Goal: Use online tool/utility: Utilize a website feature to perform a specific function

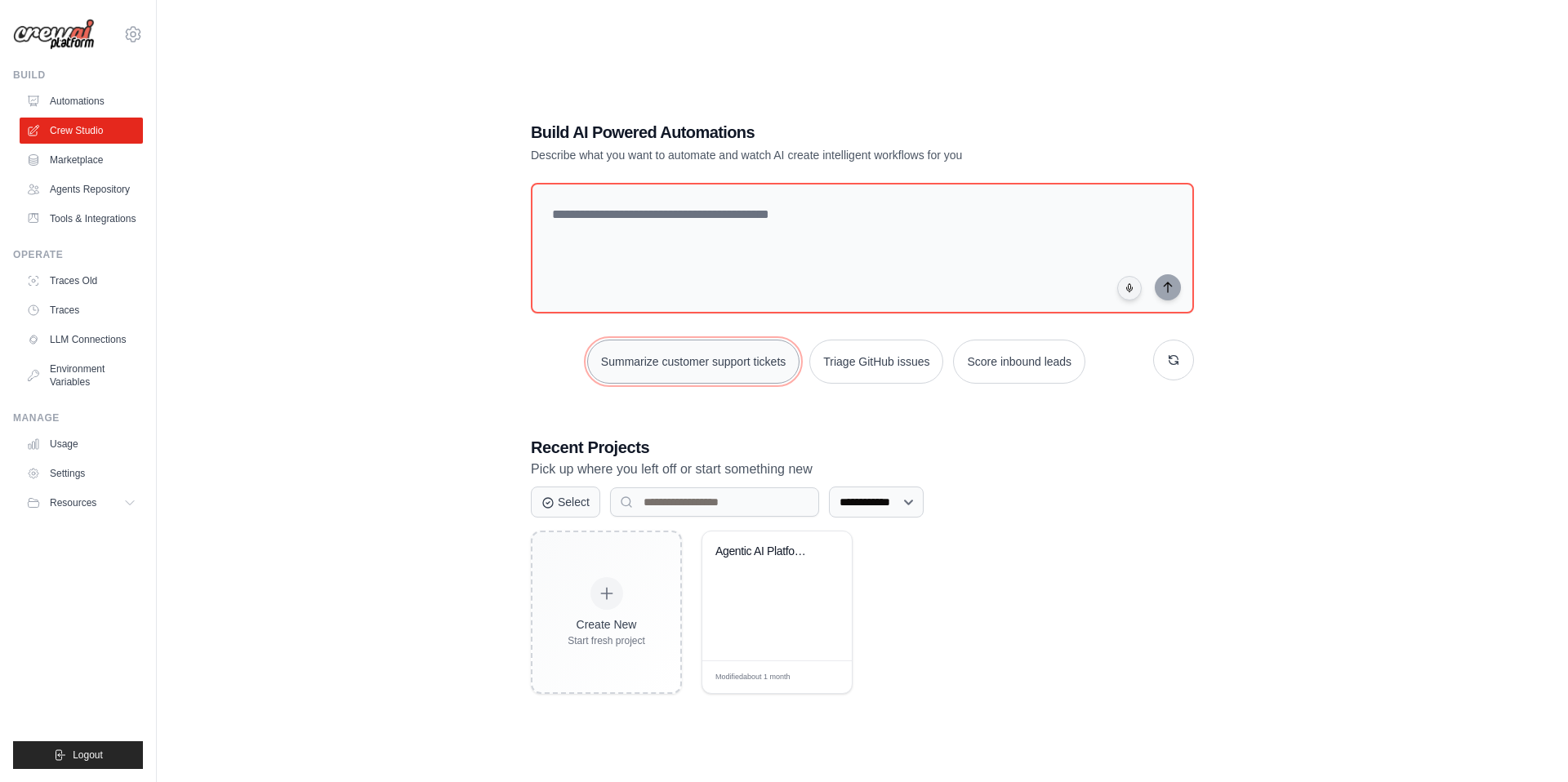
click at [738, 370] on button "Summarize customer support tickets" at bounding box center [693, 361] width 212 height 44
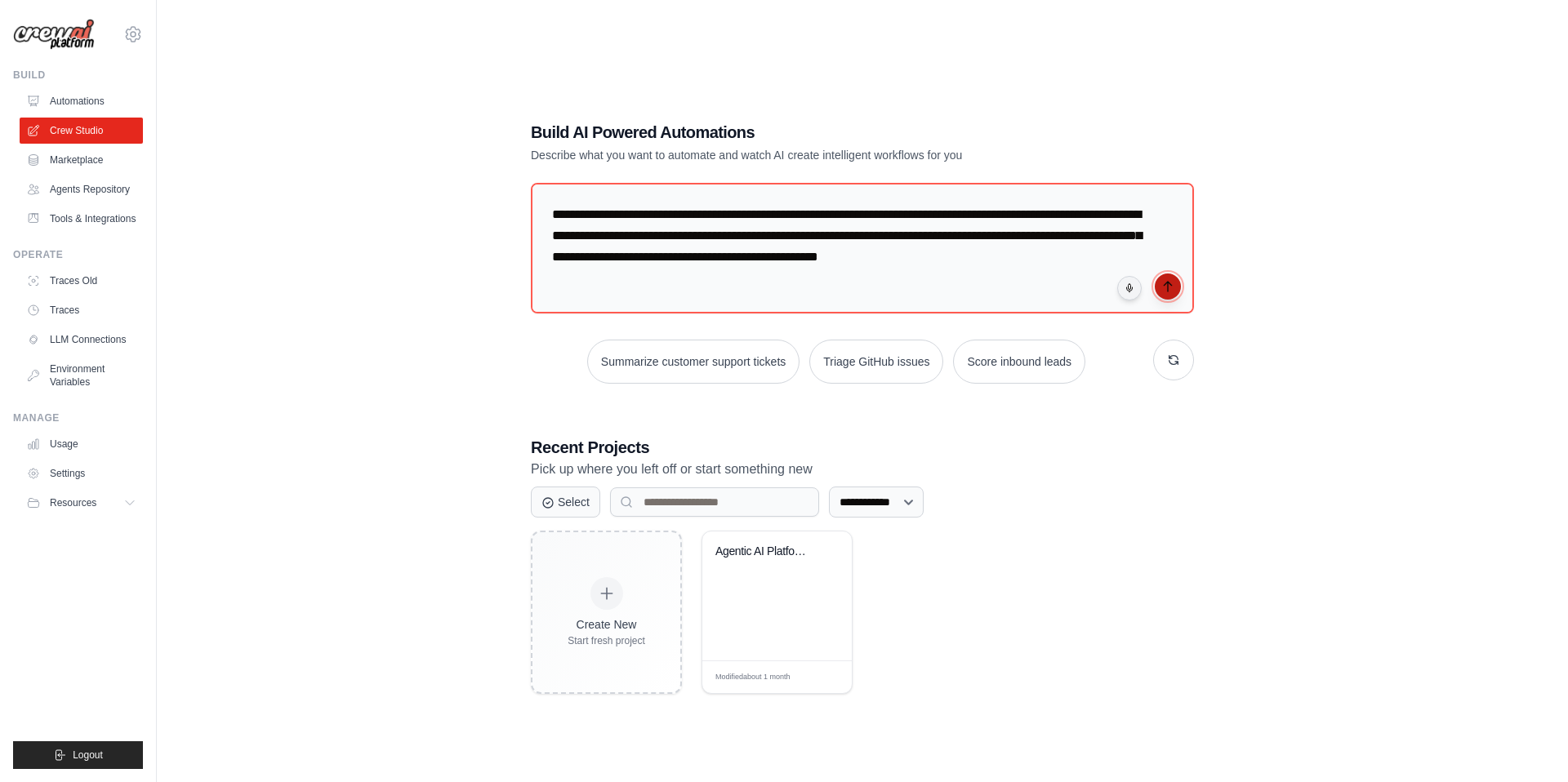
click at [1170, 282] on icon "submit" at bounding box center [1167, 286] width 13 height 13
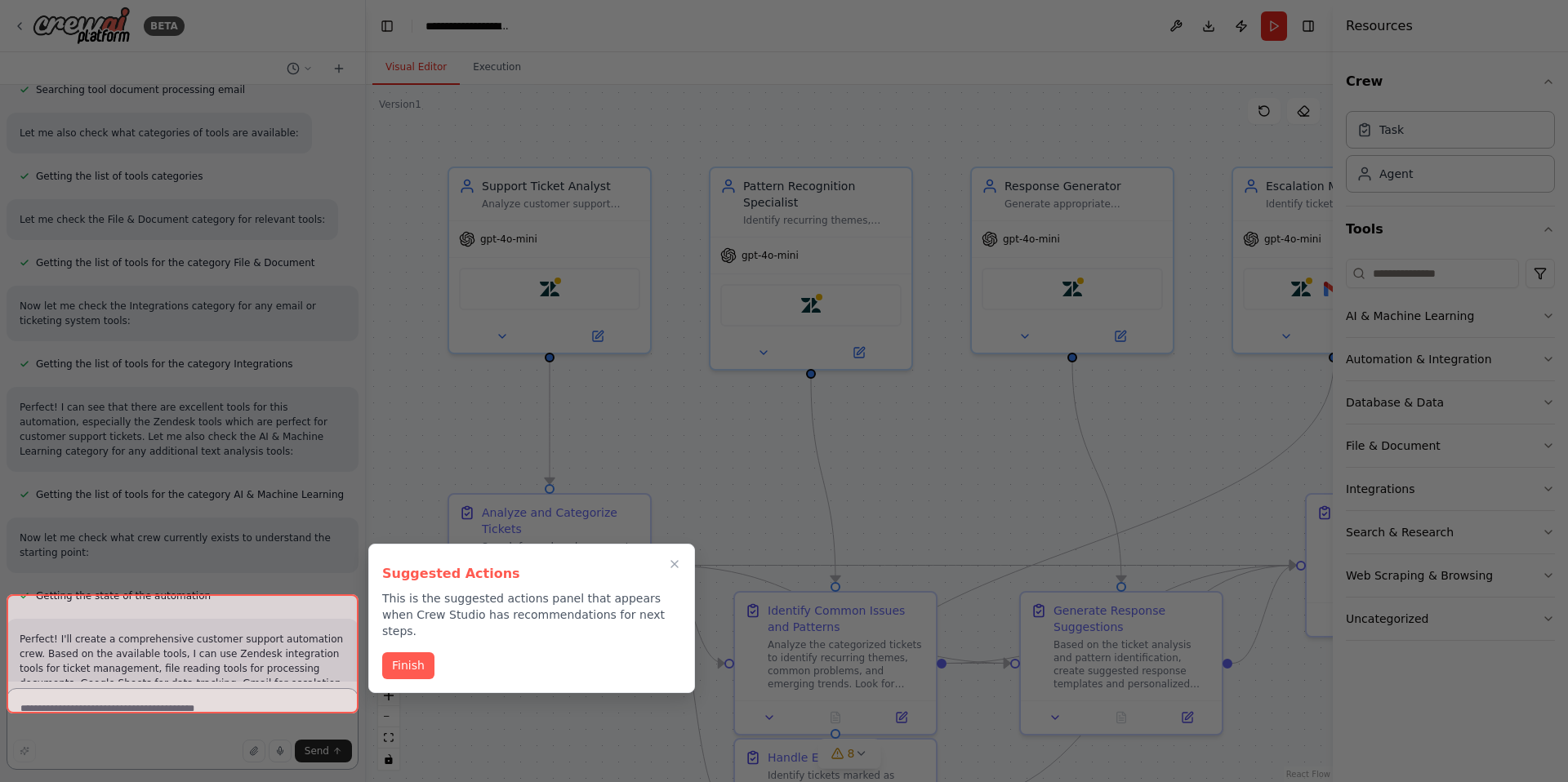
scroll to position [1521, 0]
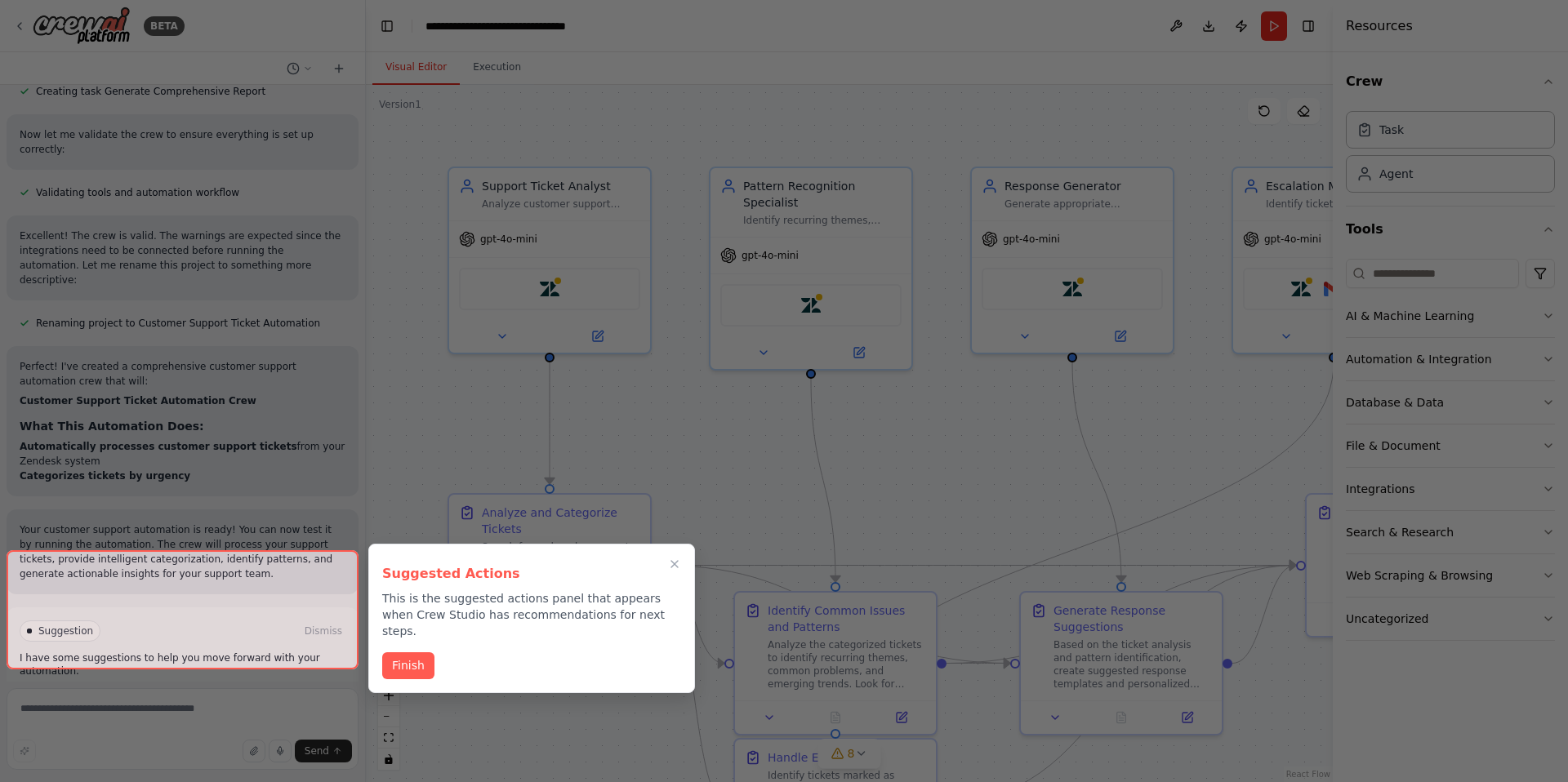
click at [898, 405] on div at bounding box center [784, 391] width 1568 height 782
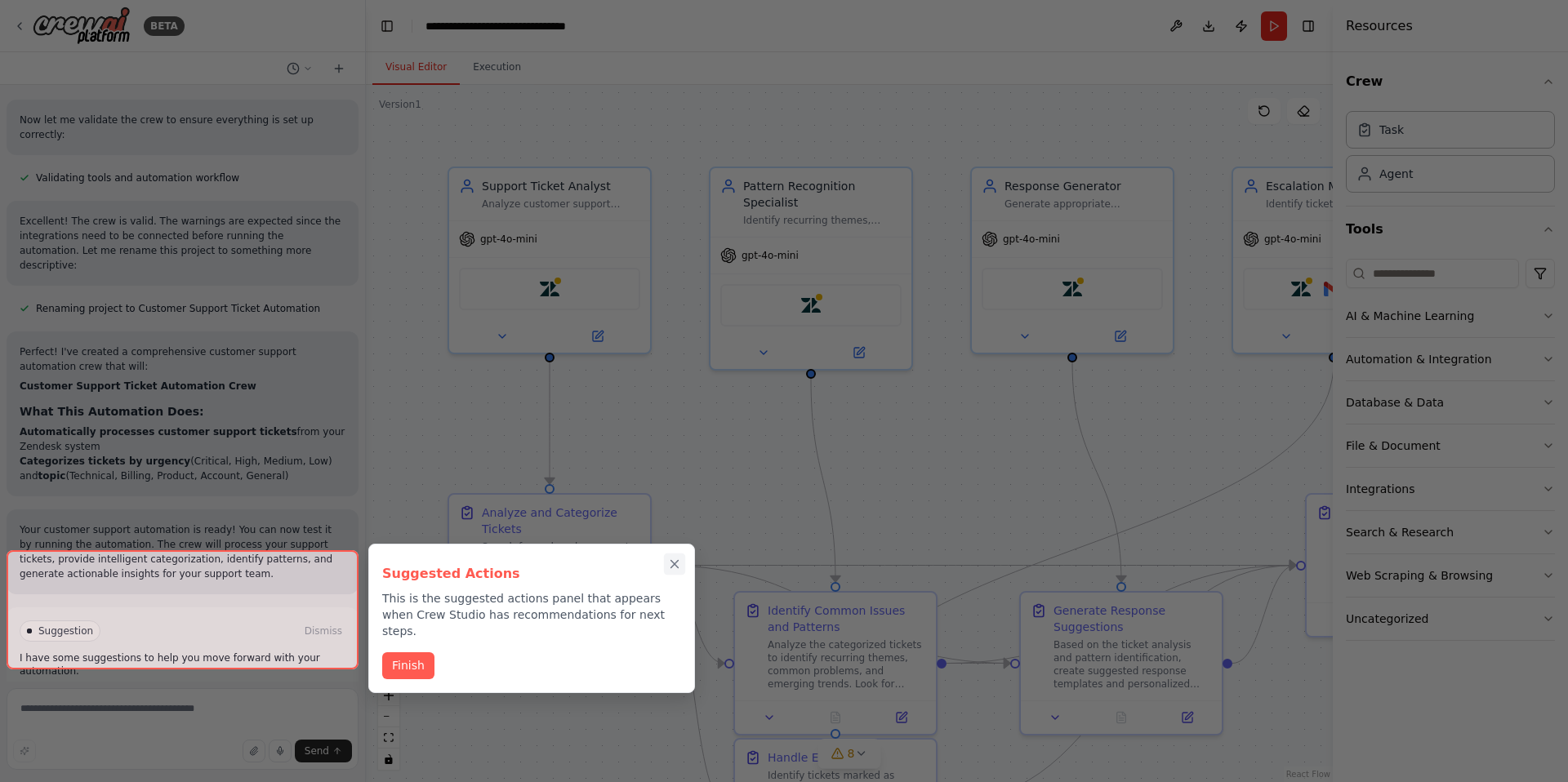
click at [668, 565] on icon "Close walkthrough" at bounding box center [674, 564] width 15 height 15
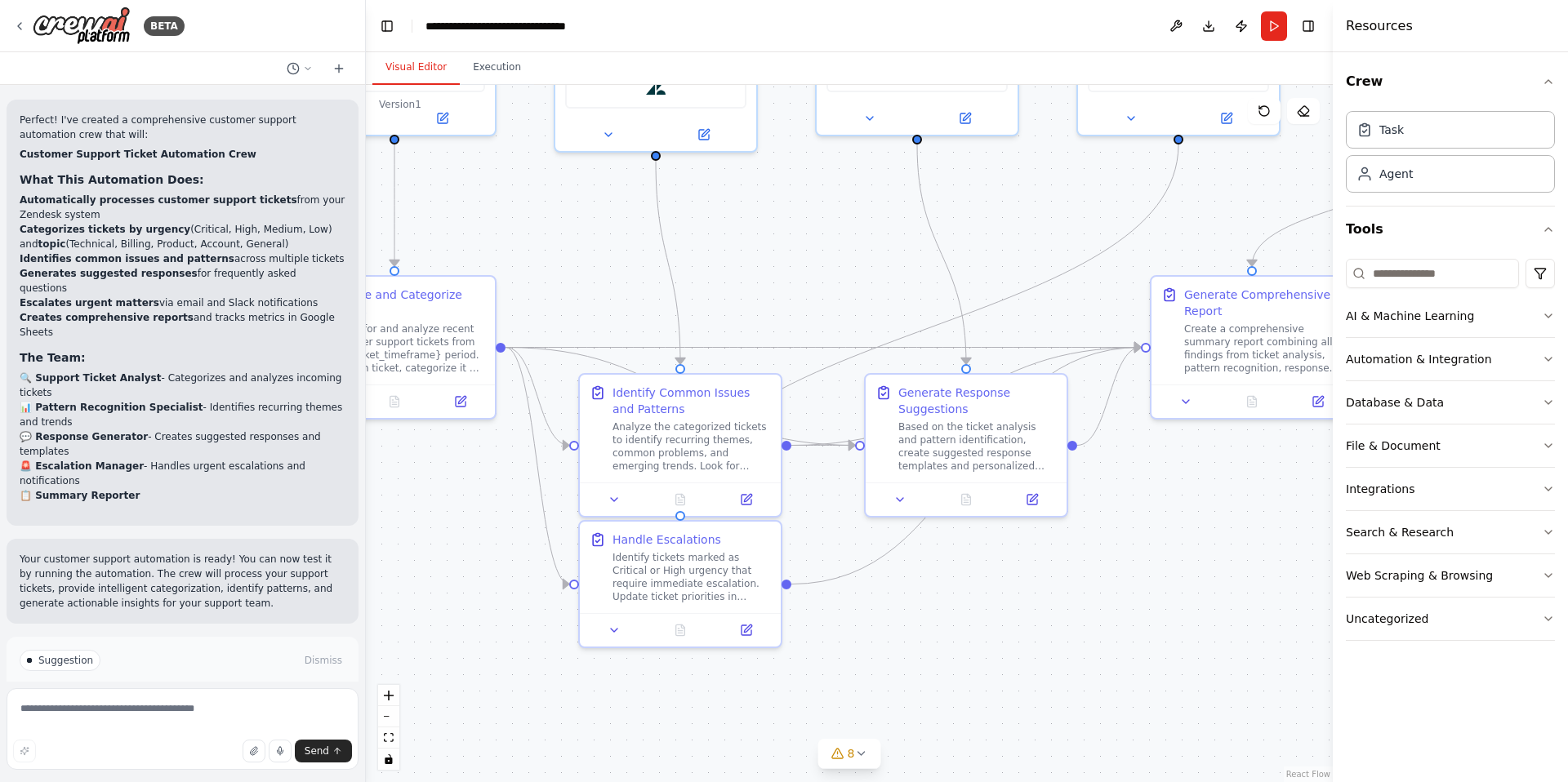
drag, startPoint x: 907, startPoint y: 529, endPoint x: 747, endPoint y: 299, distance: 280.2
click at [747, 299] on div ".deletable-edge-delete-btn { width: 20px; height: 20px; border: 0px solid #ffff…" at bounding box center [849, 434] width 967 height 697
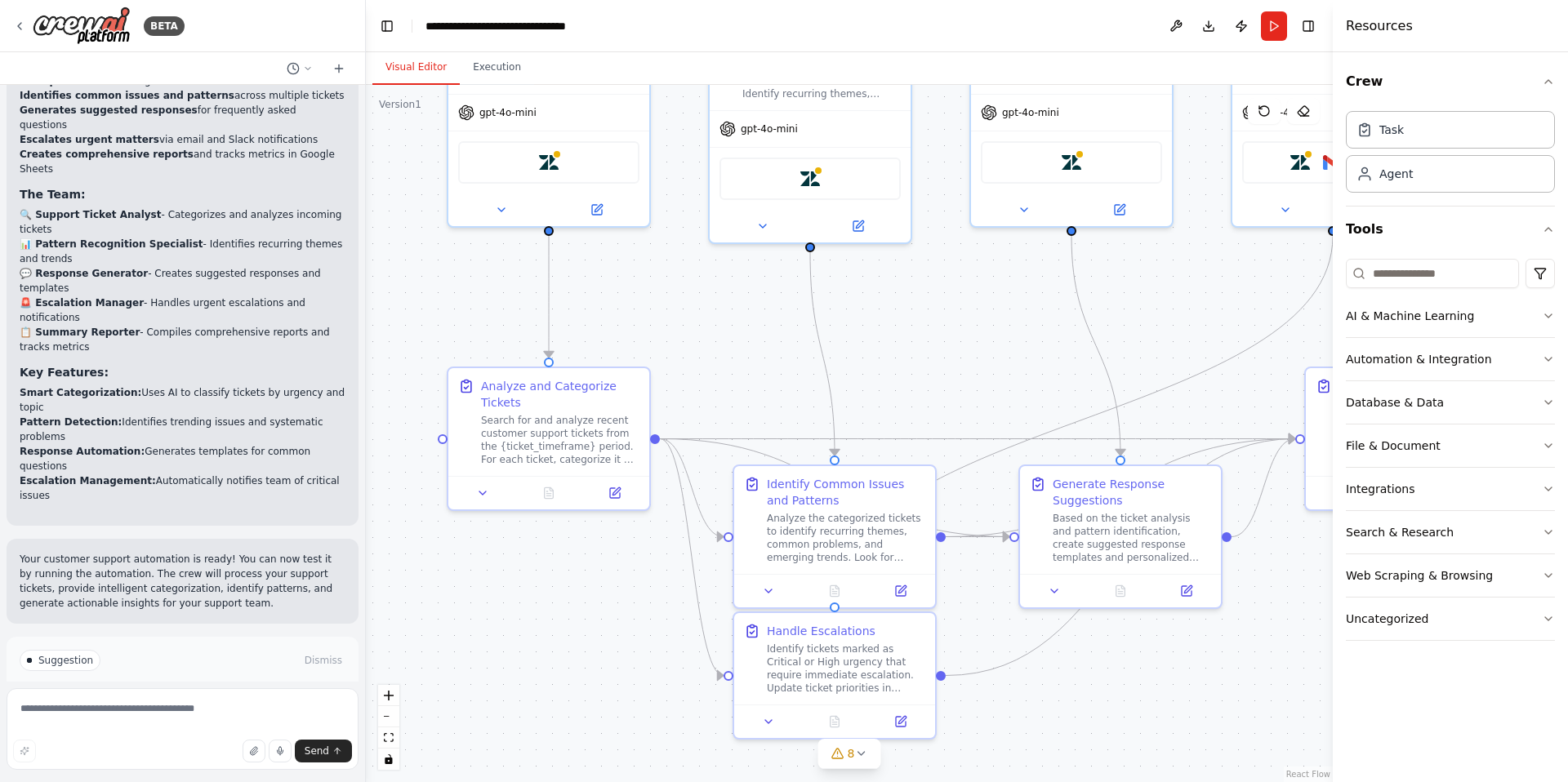
drag, startPoint x: 780, startPoint y: 221, endPoint x: 939, endPoint y: 324, distance: 189.4
click at [939, 324] on div ".deletable-edge-delete-btn { width: 20px; height: 20px; border: 0px solid #ffff…" at bounding box center [849, 434] width 967 height 697
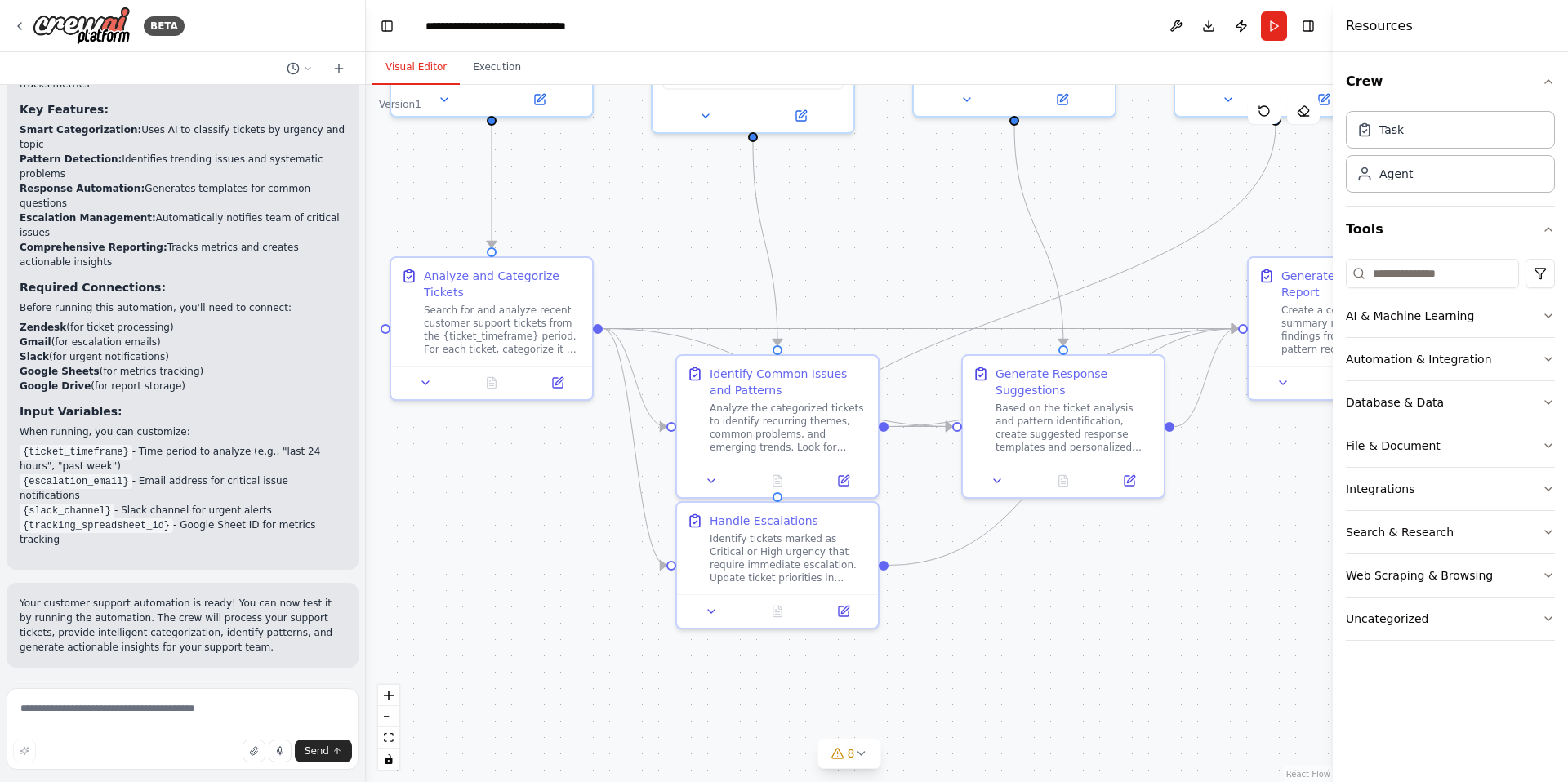
scroll to position [2209, 0]
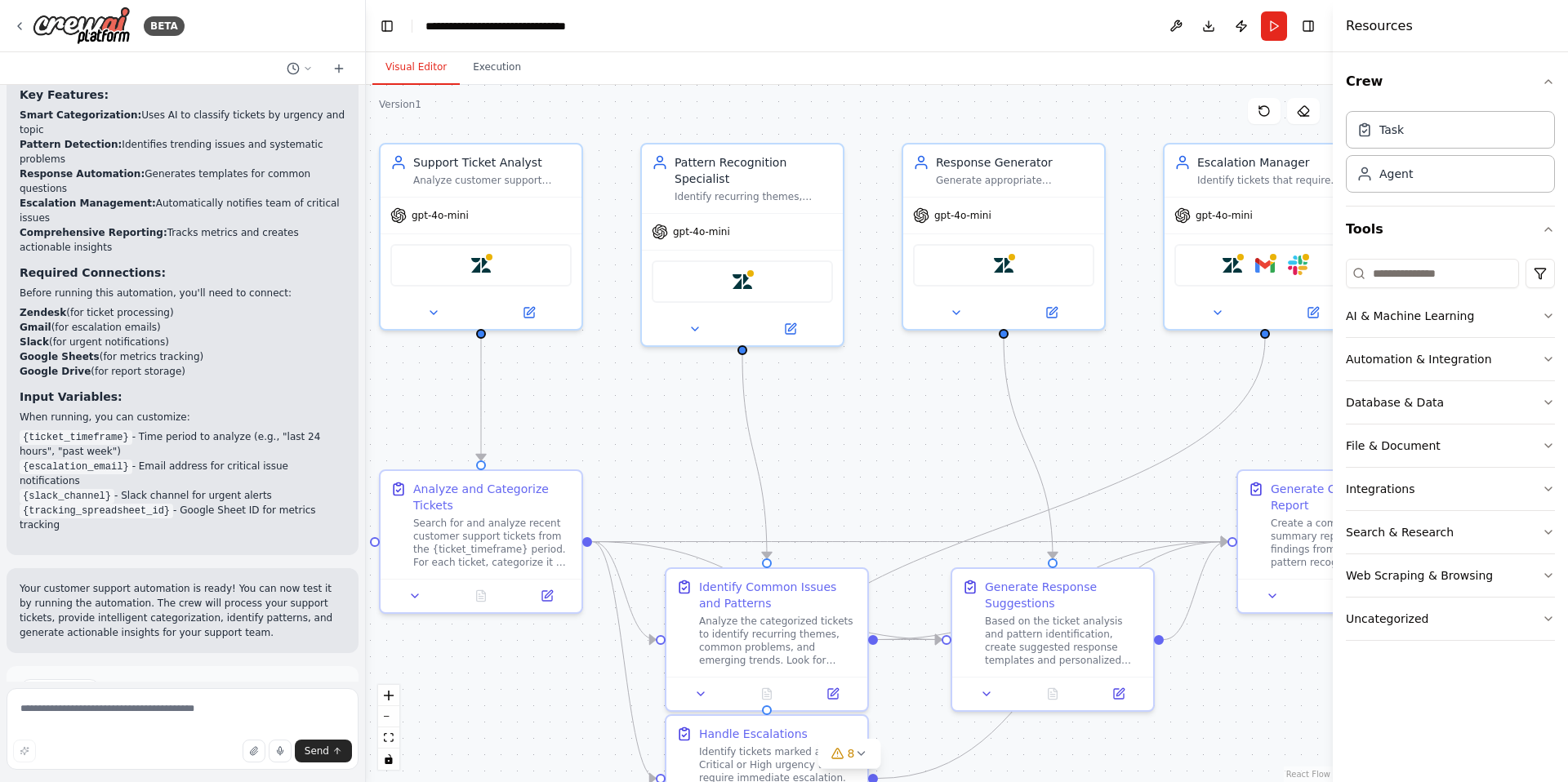
drag, startPoint x: 1000, startPoint y: 348, endPoint x: 933, endPoint y: 451, distance: 122.9
click at [933, 451] on div ".deletable-edge-delete-btn { width: 20px; height: 20px; border: 0px solid #ffff…" at bounding box center [849, 434] width 967 height 697
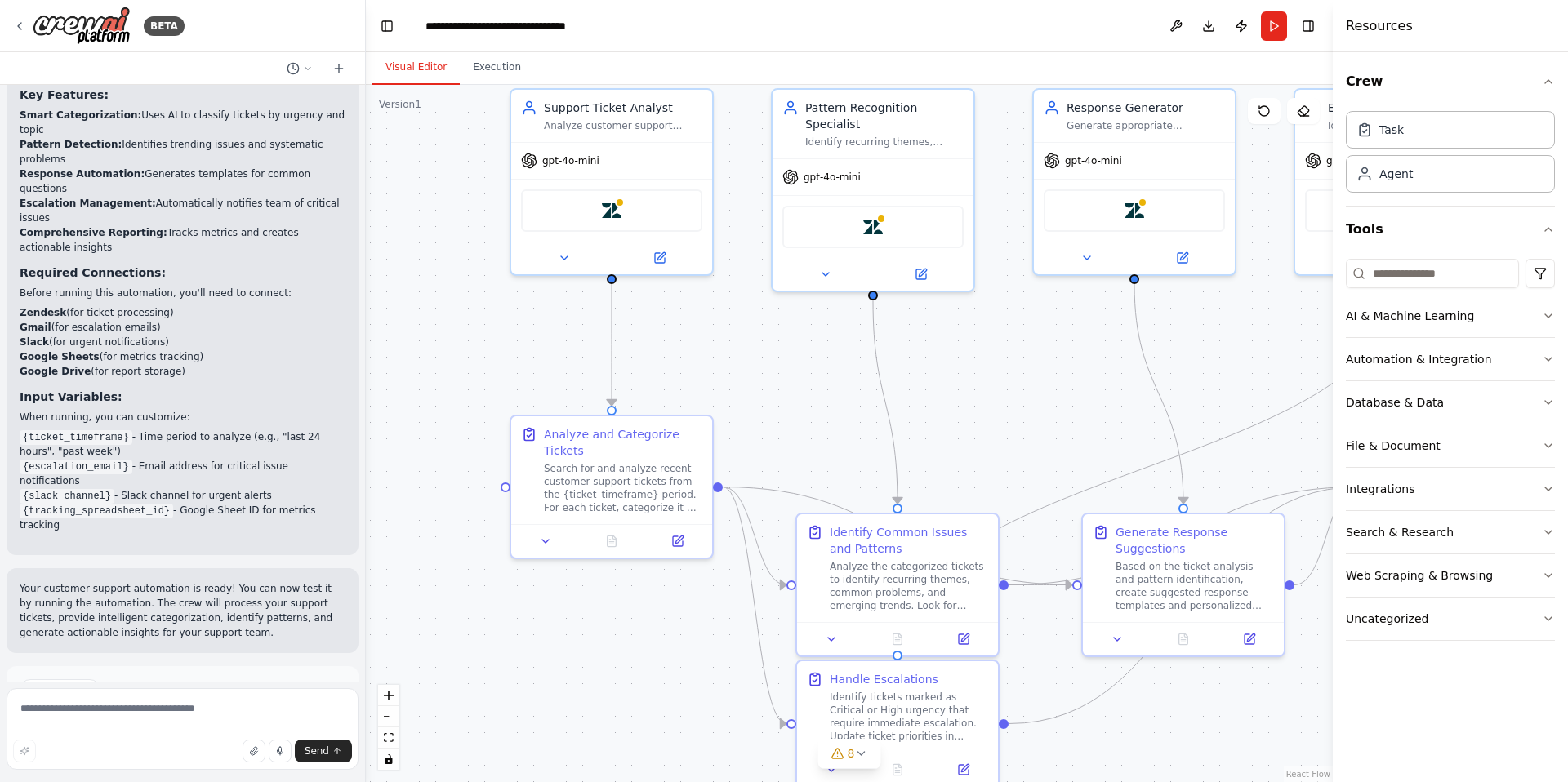
drag, startPoint x: 644, startPoint y: 452, endPoint x: 774, endPoint y: 397, distance: 141.2
click at [774, 397] on div ".deletable-edge-delete-btn { width: 20px; height: 20px; border: 0px solid #ffff…" at bounding box center [849, 434] width 967 height 697
